Goal: Transaction & Acquisition: Purchase product/service

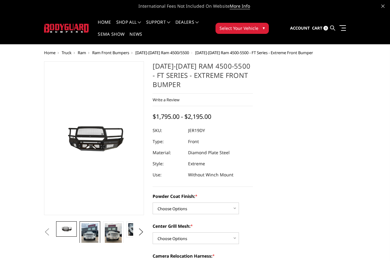
click at [81, 246] on img at bounding box center [89, 234] width 17 height 22
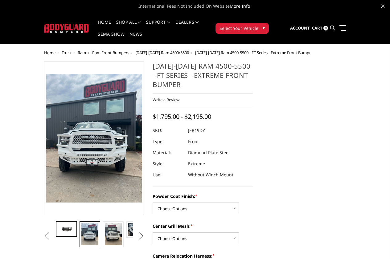
click at [58, 233] on img at bounding box center [66, 229] width 17 height 8
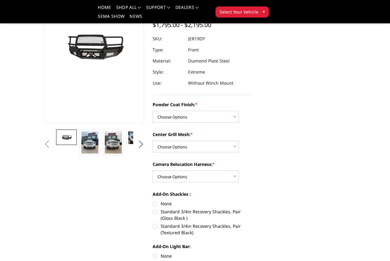
scroll to position [92, 0]
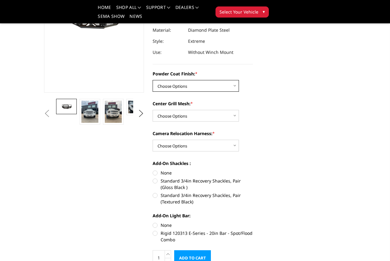
click at [212, 80] on select "Choose Options Bare Metal Gloss Black Powder Coat Textured Black Powder Coat" at bounding box center [195, 86] width 86 height 12
select select "3237"
click at [152, 80] on select "Choose Options Bare Metal Gloss Black Powder Coat Textured Black Powder Coat" at bounding box center [195, 86] width 86 height 12
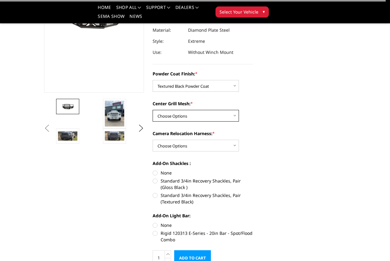
click at [205, 110] on select "Choose Options WITH Expanded Metal in Center Grill WITHOUT Expanded Metal in Ce…" at bounding box center [195, 116] width 86 height 12
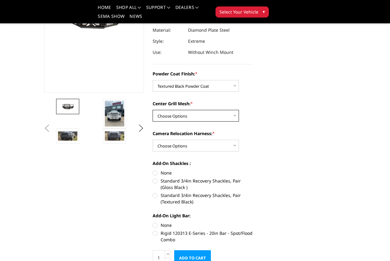
select select "3238"
click at [152, 110] on select "Choose Options WITH Expanded Metal in Center Grill WITHOUT Expanded Metal in Ce…" at bounding box center [195, 116] width 86 height 12
click at [207, 140] on select "Choose Options WITH Camera Relocation Harness WITHOUT Camera Relocation Harness" at bounding box center [195, 146] width 86 height 12
select select "3241"
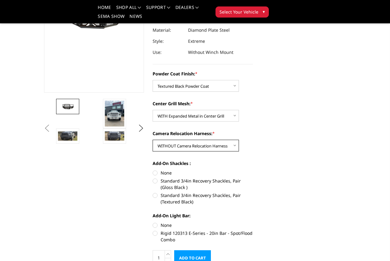
click at [152, 140] on select "Choose Options WITH Camera Relocation Harness WITHOUT Camera Relocation Harness" at bounding box center [195, 146] width 86 height 12
click at [201, 140] on select "Choose Options WITH Camera Relocation Harness WITHOUT Camera Relocation Harness" at bounding box center [195, 146] width 86 height 12
click at [152, 192] on label "Standard 3/4in Recovery Shackles, Pair (Textured Black)" at bounding box center [202, 198] width 100 height 13
click at [253, 178] on input "Standard 3/4in Recovery Shackles, Pair (Textured Black)" at bounding box center [253, 178] width 0 height 0
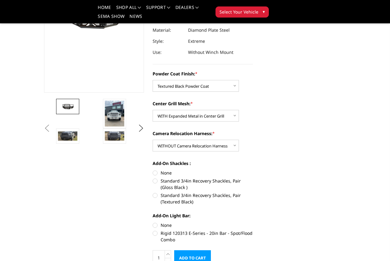
radio input "true"
click at [152, 178] on label "Standard 3/4in Recovery Shackles, Pair (Gloss Black )" at bounding box center [202, 184] width 100 height 13
click at [253, 170] on input "Standard 3/4in Recovery Shackles, Pair (Gloss Black )" at bounding box center [253, 170] width 0 height 0
radio input "true"
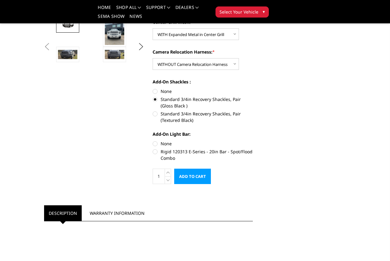
scroll to position [185, 0]
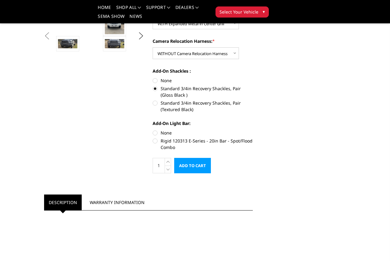
click at [152, 138] on label "Rigid 120313 E-Series - 20in Bar - Spot/Flood Combo" at bounding box center [202, 144] width 100 height 13
click at [253, 130] on input "Rigid 120313 E-Series - 20in Bar - Spot/Flood Combo" at bounding box center [253, 130] width 0 height 0
radio input "true"
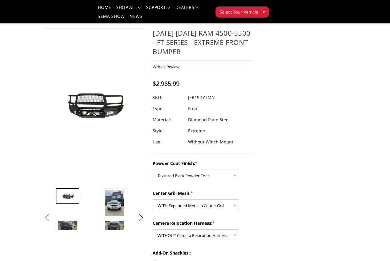
scroll to position [0, 0]
